Goal: Task Accomplishment & Management: Use online tool/utility

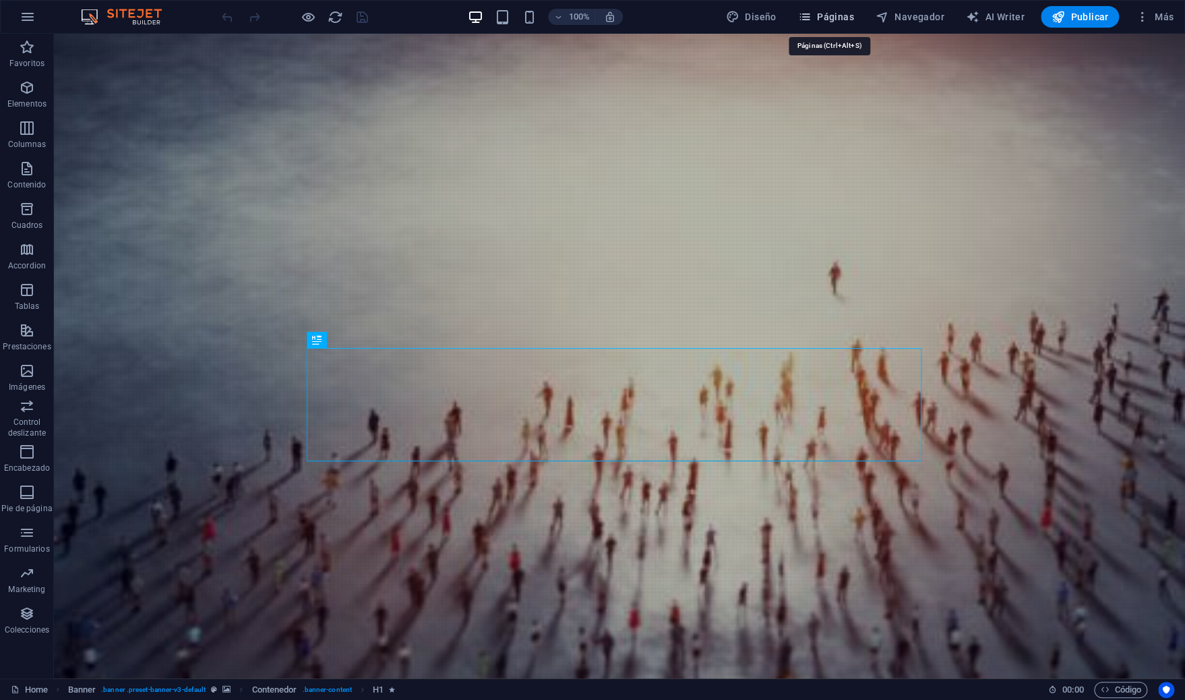
click at [809, 15] on icon "button" at bounding box center [804, 16] width 13 height 13
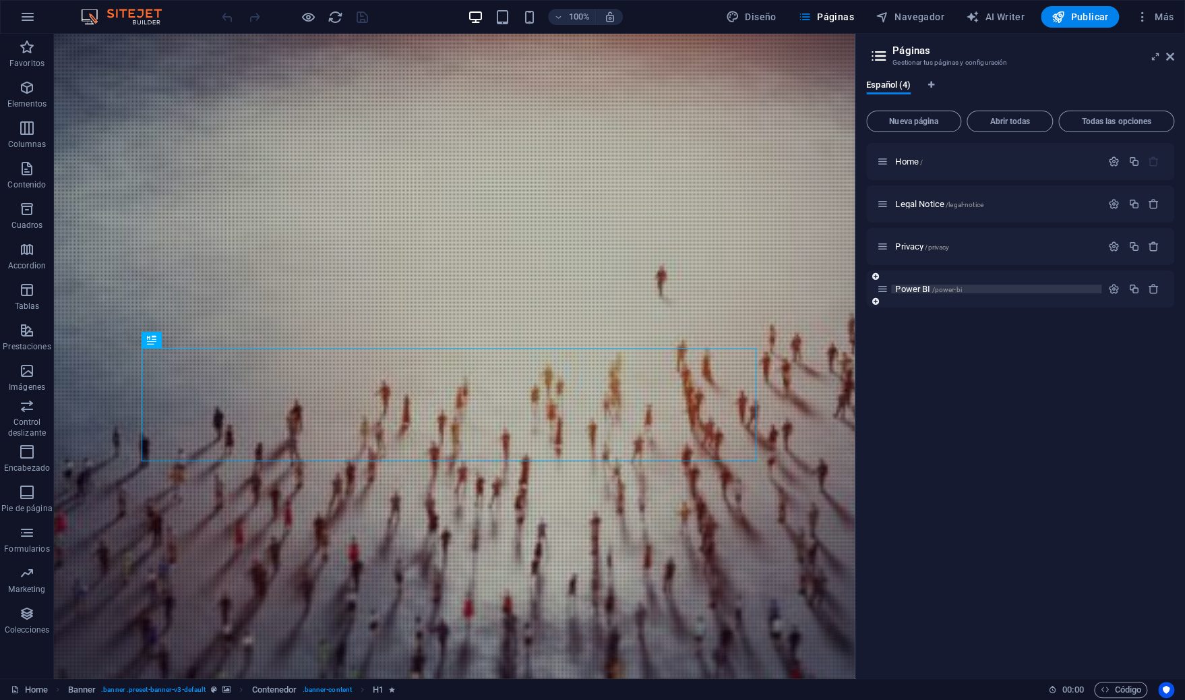
click at [902, 286] on span "Power BI /power-bi" at bounding box center [928, 289] width 66 height 10
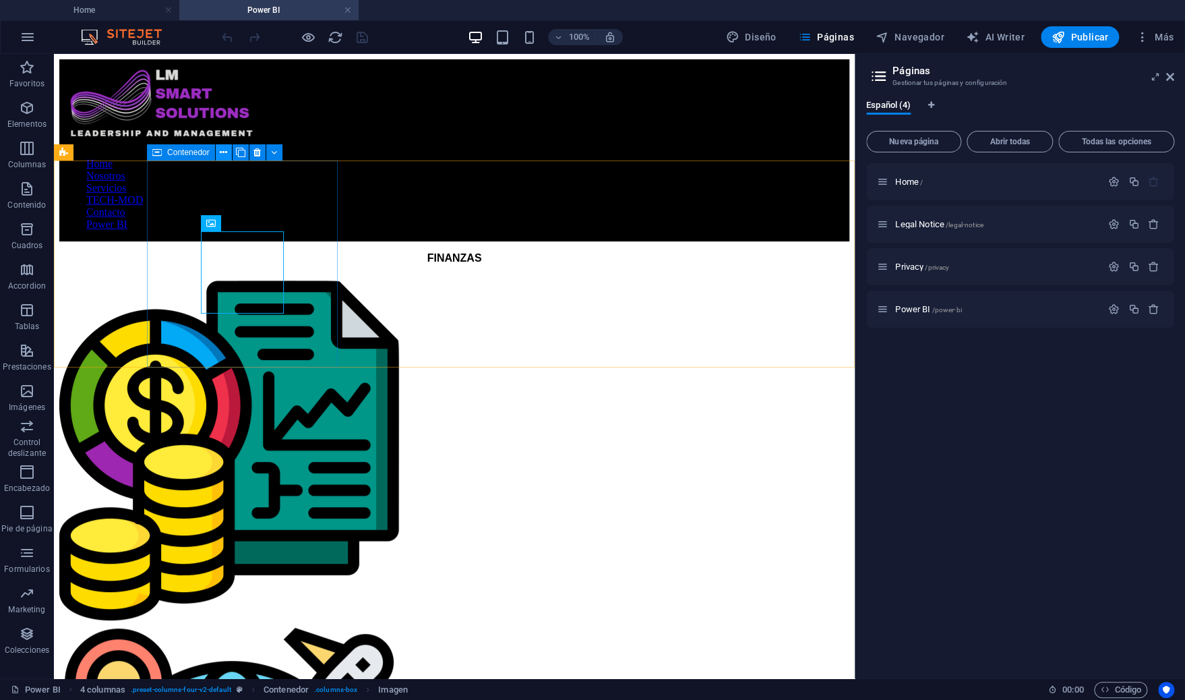
click at [224, 154] on icon at bounding box center [223, 153] width 7 height 14
click at [260, 223] on icon at bounding box center [262, 223] width 7 height 14
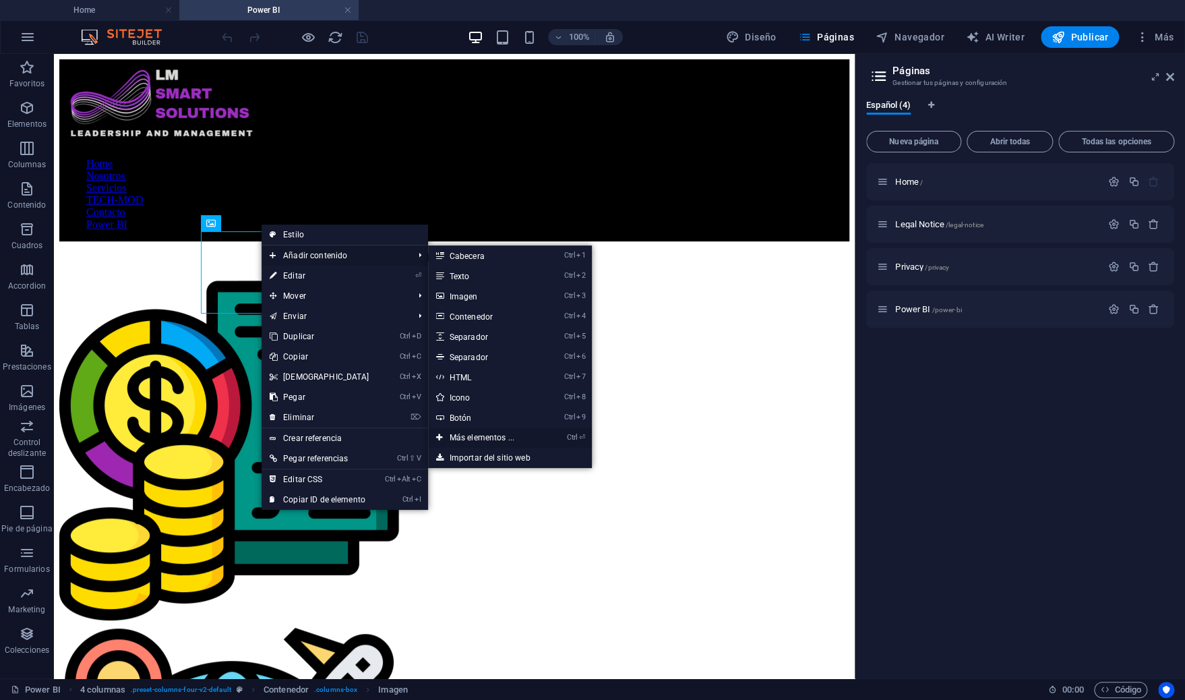
click at [456, 433] on link "Ctrl ⏎ Más elementos ..." at bounding box center [484, 437] width 113 height 20
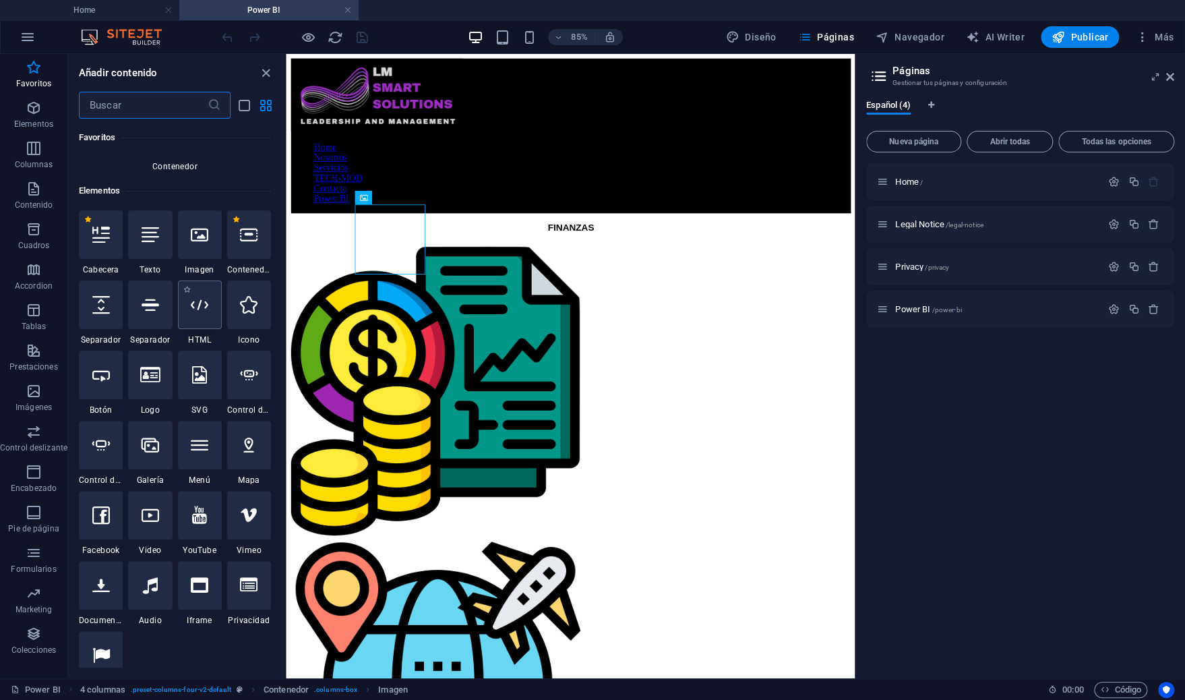
scroll to position [195, 0]
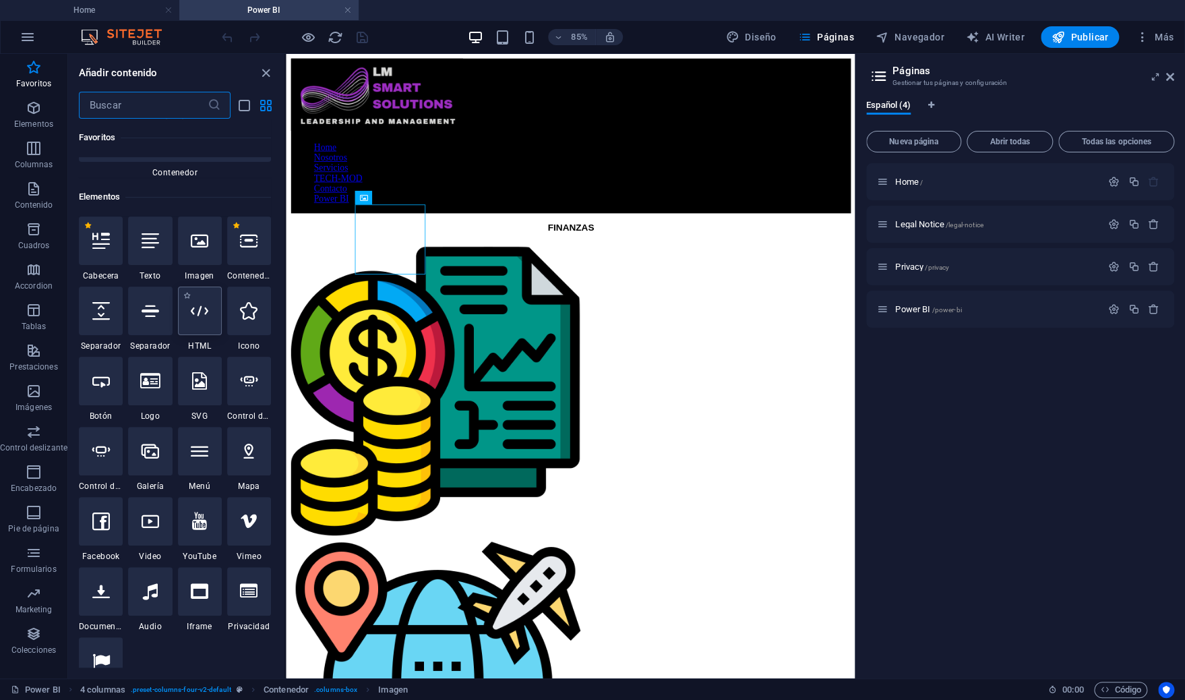
click at [192, 312] on icon at bounding box center [200, 311] width 18 height 18
